Goal: Transaction & Acquisition: Purchase product/service

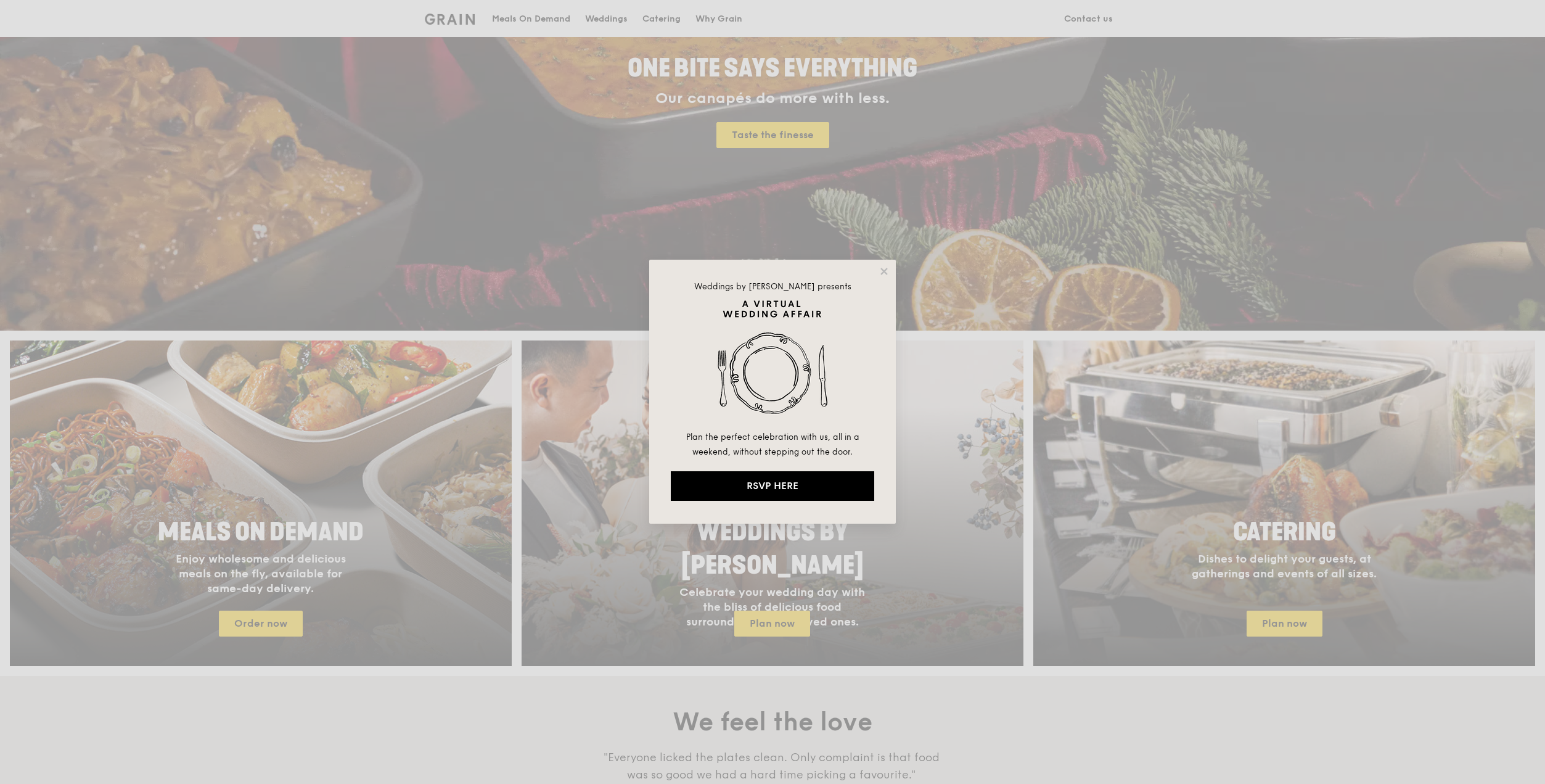
click at [890, 267] on div "Weddings by [PERSON_NAME] presents Plan the perfect celebration with us, all in…" at bounding box center [772, 391] width 246 height 264
click at [886, 270] on icon at bounding box center [885, 271] width 7 height 7
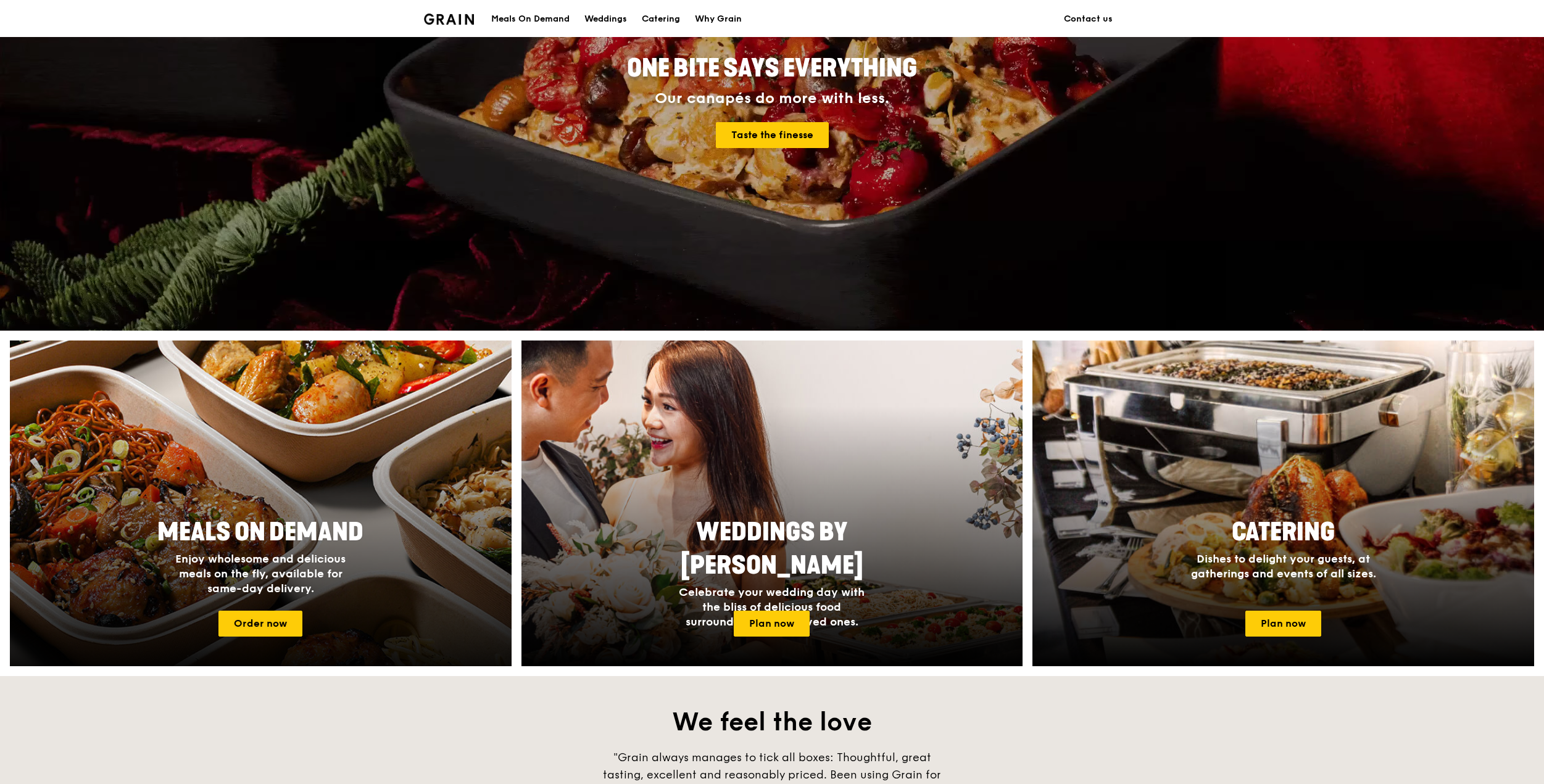
click at [434, 531] on div "Meals On Demand Enjoy wholesome and delicious meals on the fly, available for s…" at bounding box center [261, 555] width 502 height 90
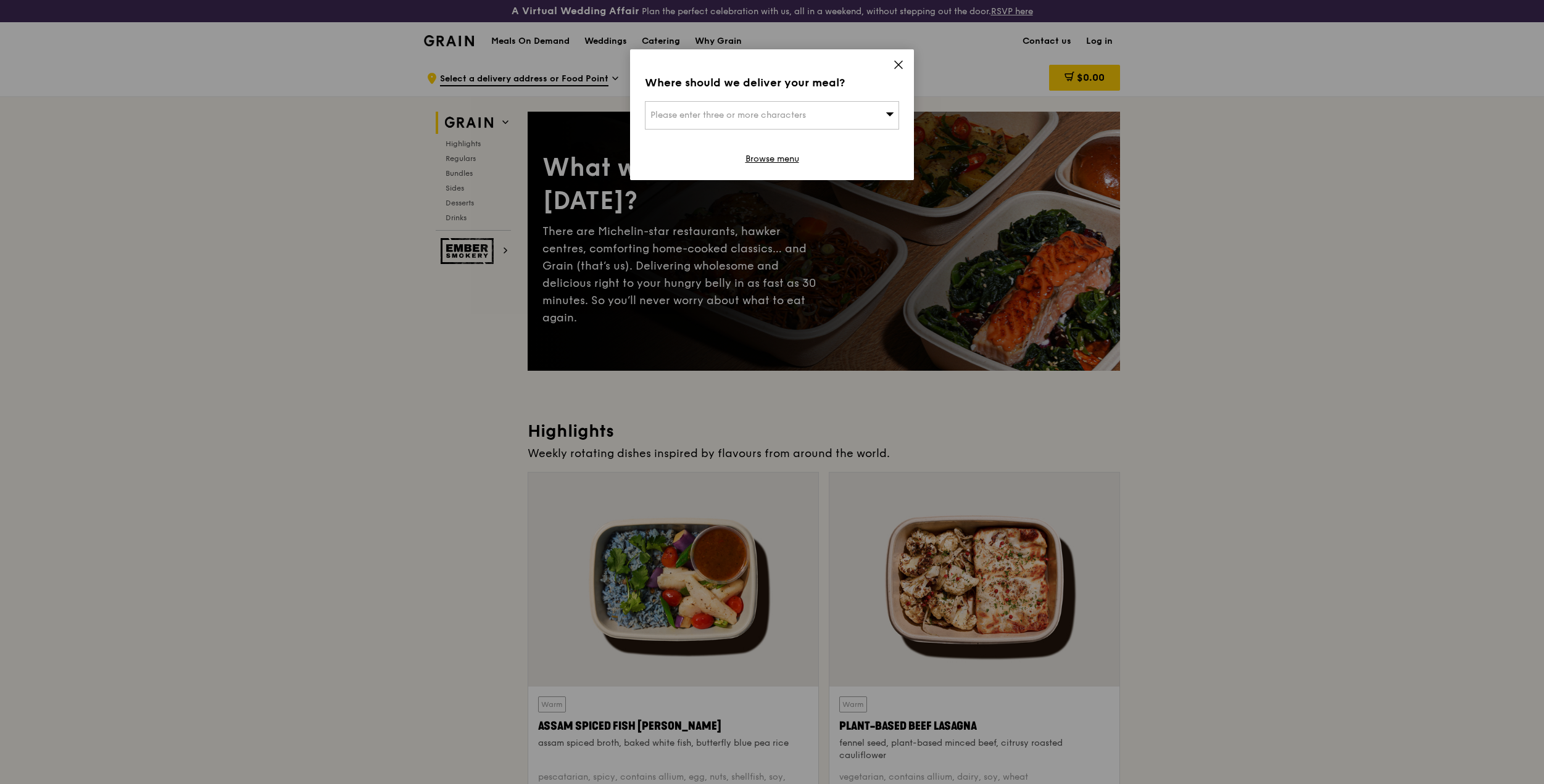
click at [900, 68] on icon at bounding box center [898, 65] width 11 height 11
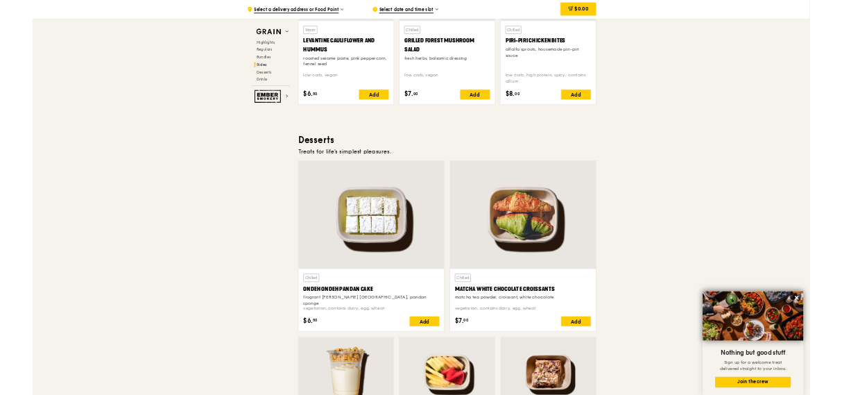
scroll to position [3746, 0]
